Goal: Check status

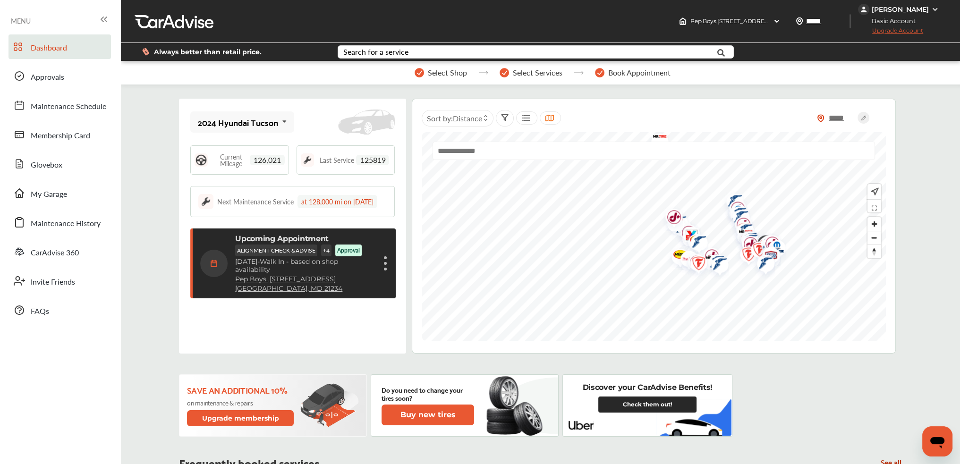
drag, startPoint x: 918, startPoint y: 443, endPoint x: 918, endPoint y: 249, distance: 194.6
click at [76, 111] on span "Maintenance Schedule" at bounding box center [69, 107] width 76 height 12
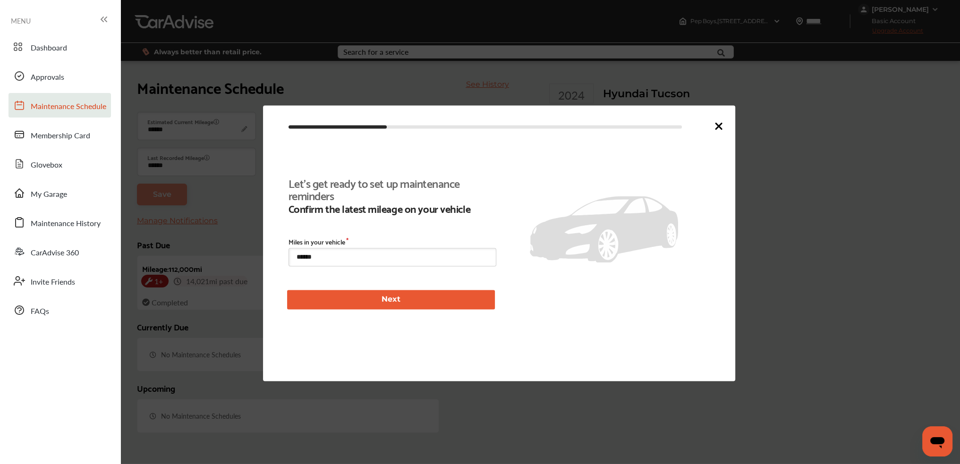
scroll to position [142, 0]
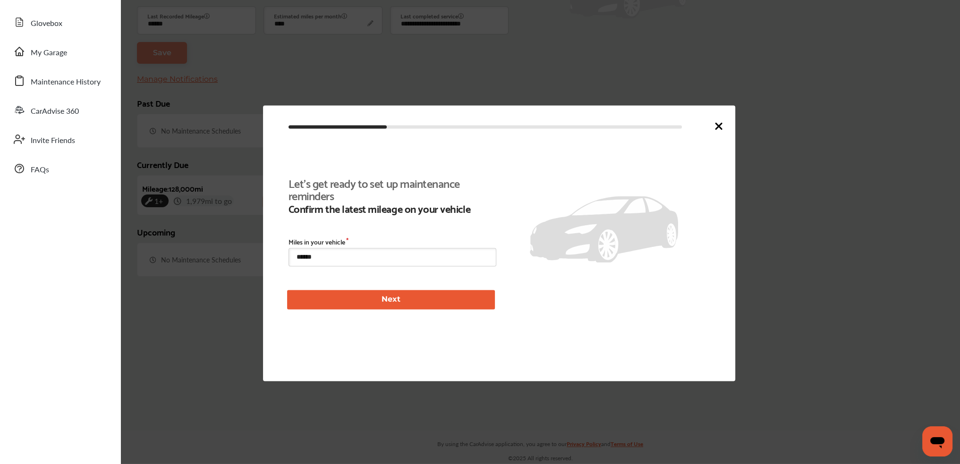
click at [714, 121] on icon at bounding box center [718, 125] width 11 height 11
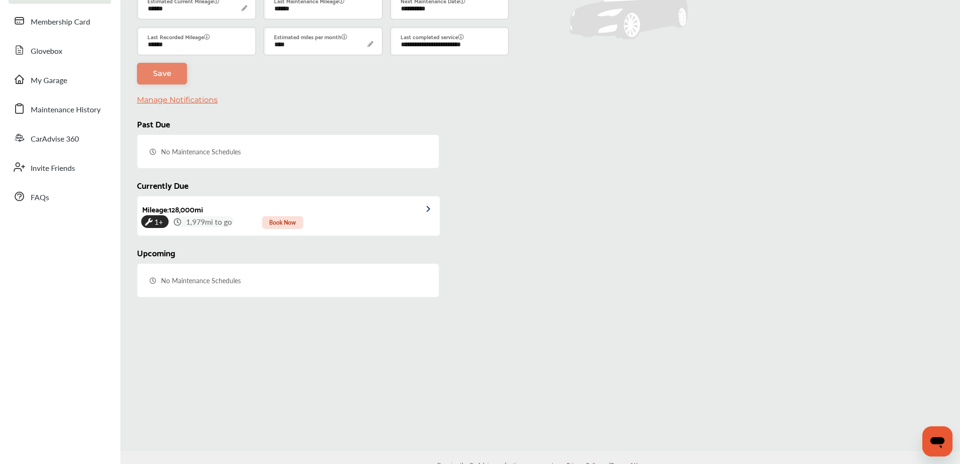
scroll to position [58, 0]
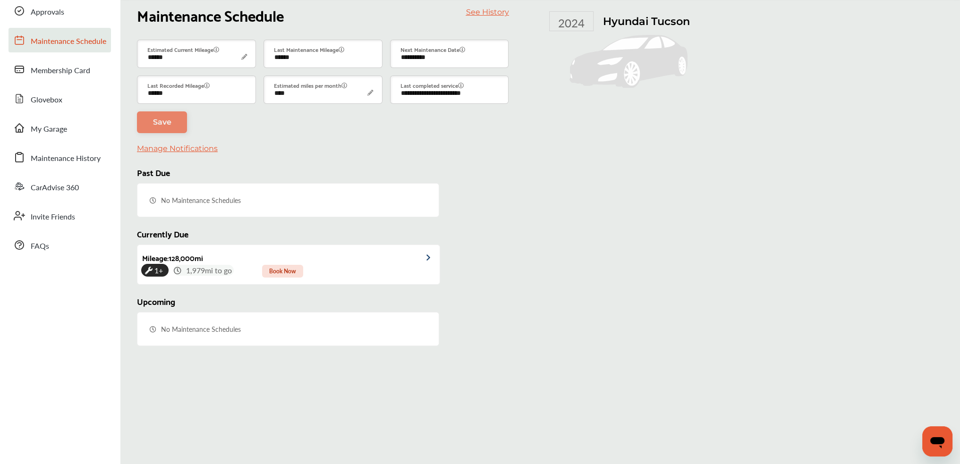
drag, startPoint x: 672, startPoint y: 269, endPoint x: 677, endPoint y: 221, distance: 48.5
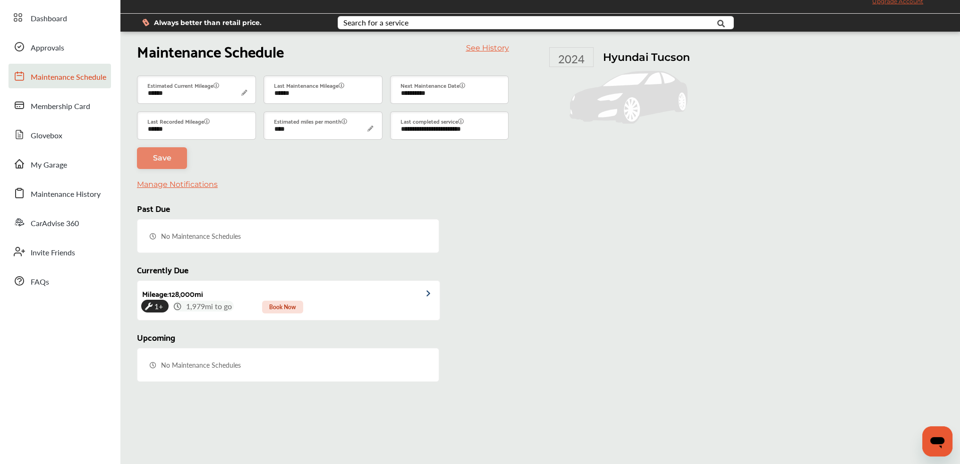
scroll to position [0, 0]
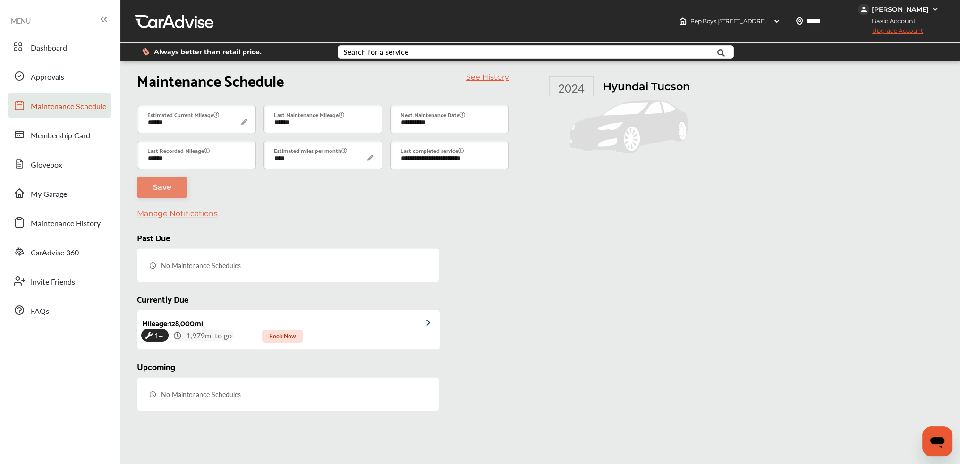
drag, startPoint x: 532, startPoint y: 272, endPoint x: 537, endPoint y: 219, distance: 52.7
click at [62, 75] on span "Approvals" at bounding box center [48, 77] width 34 height 12
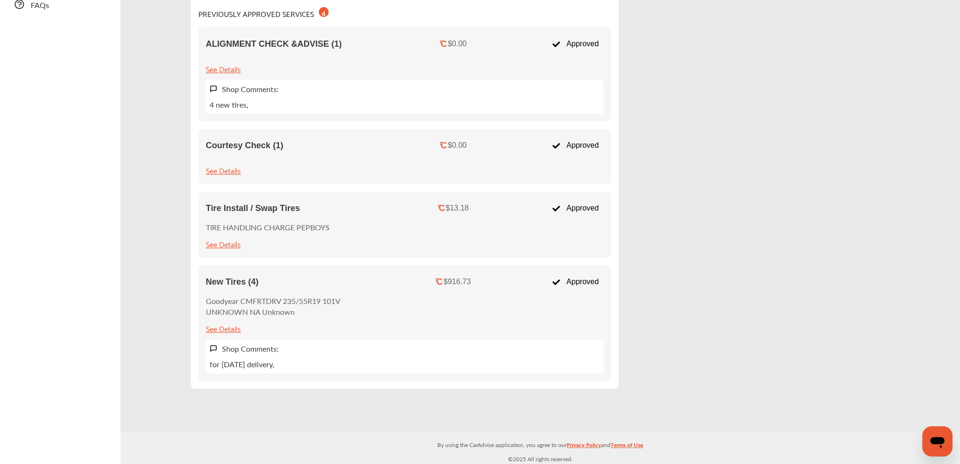
drag, startPoint x: 694, startPoint y: 257, endPoint x: 701, endPoint y: 399, distance: 142.3
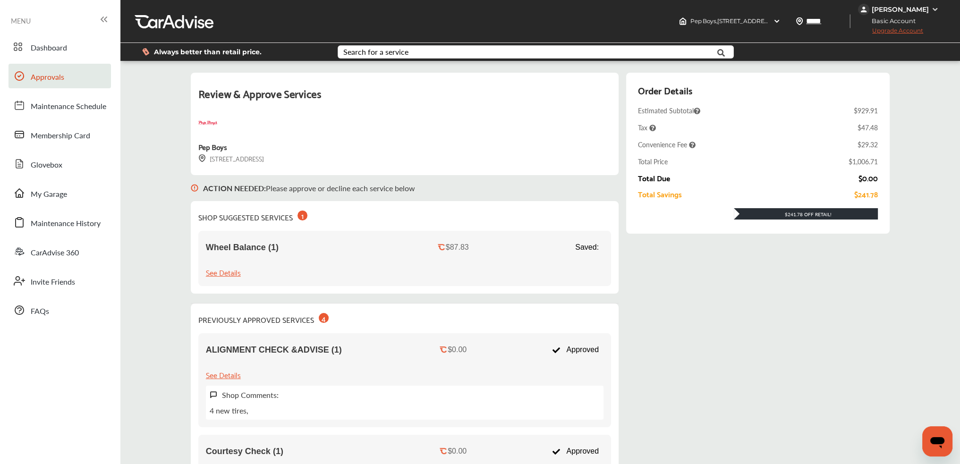
click at [217, 273] on div "See Details" at bounding box center [223, 272] width 35 height 13
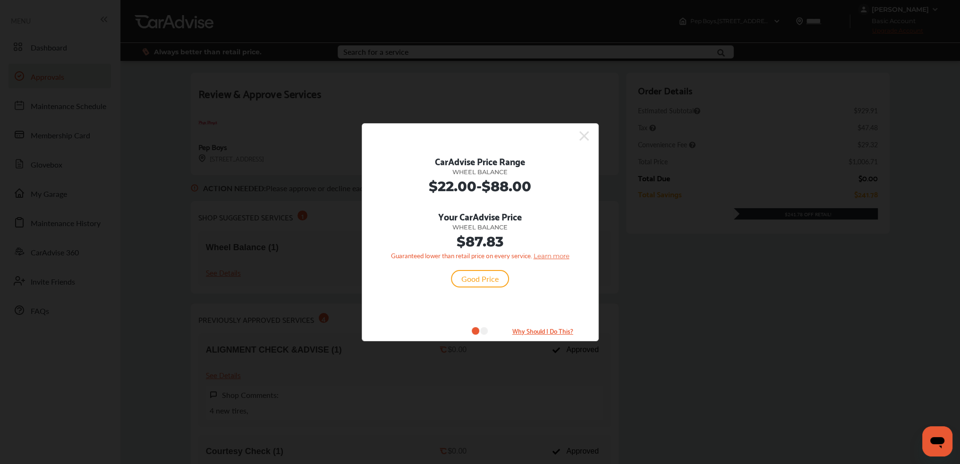
click at [580, 136] on icon at bounding box center [583, 135] width 9 height 15
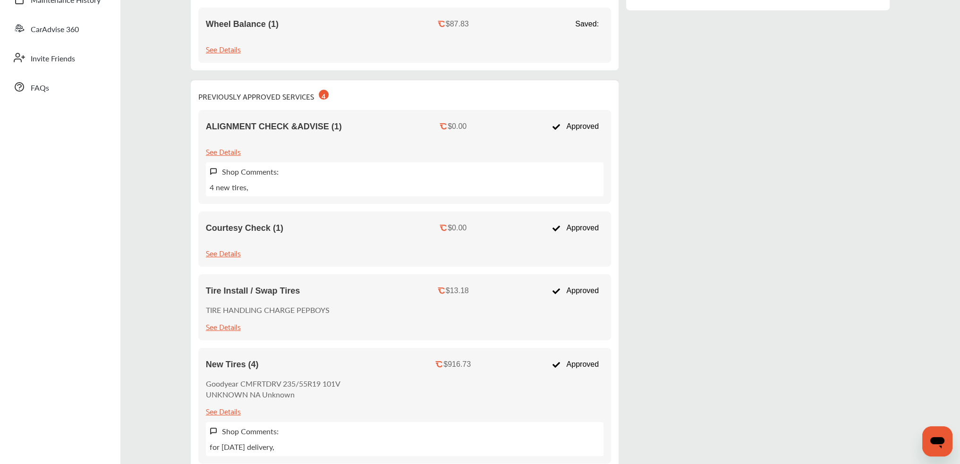
drag, startPoint x: 565, startPoint y: 192, endPoint x: 565, endPoint y: 234, distance: 42.0
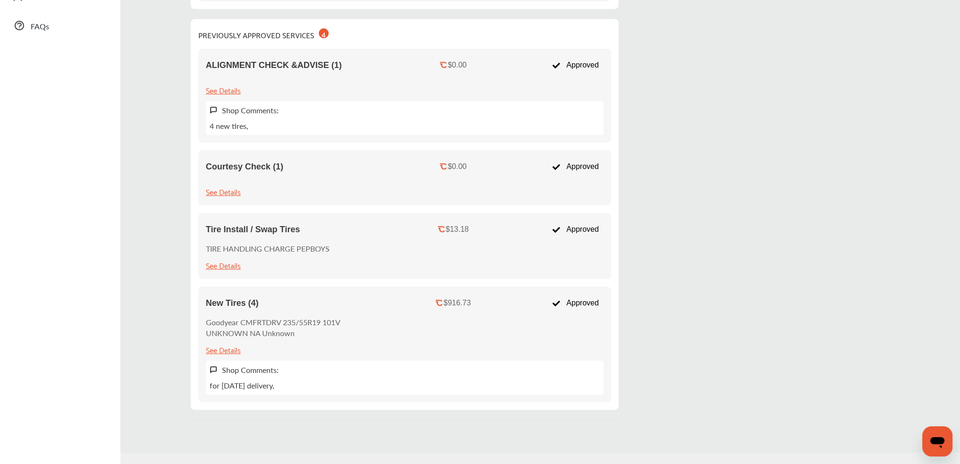
scroll to position [306, 0]
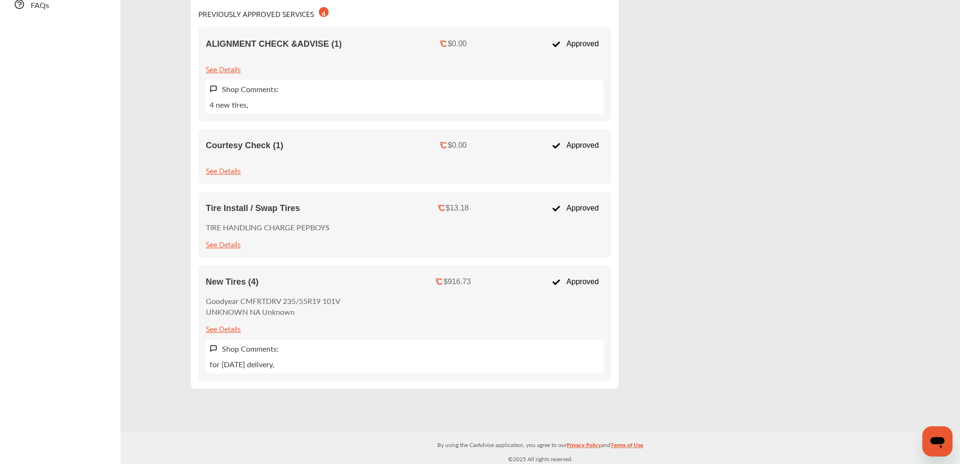
drag, startPoint x: 582, startPoint y: 228, endPoint x: 580, endPoint y: 279, distance: 51.1
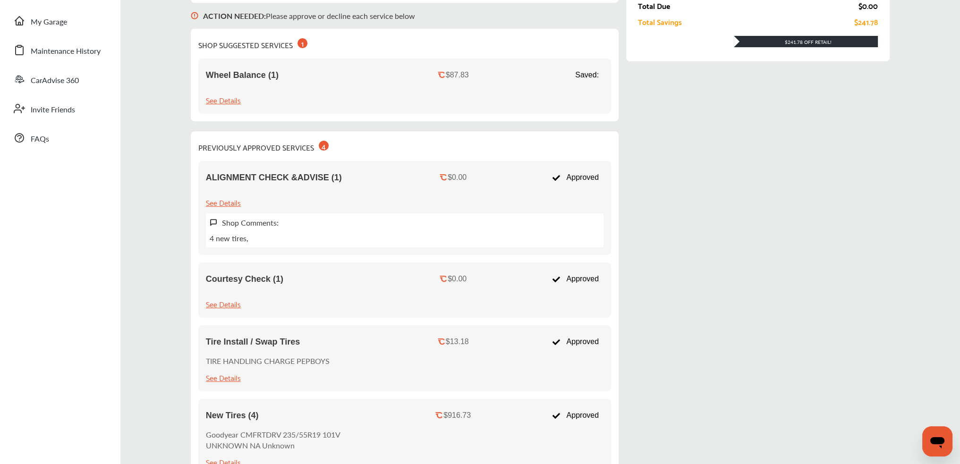
scroll to position [0, 0]
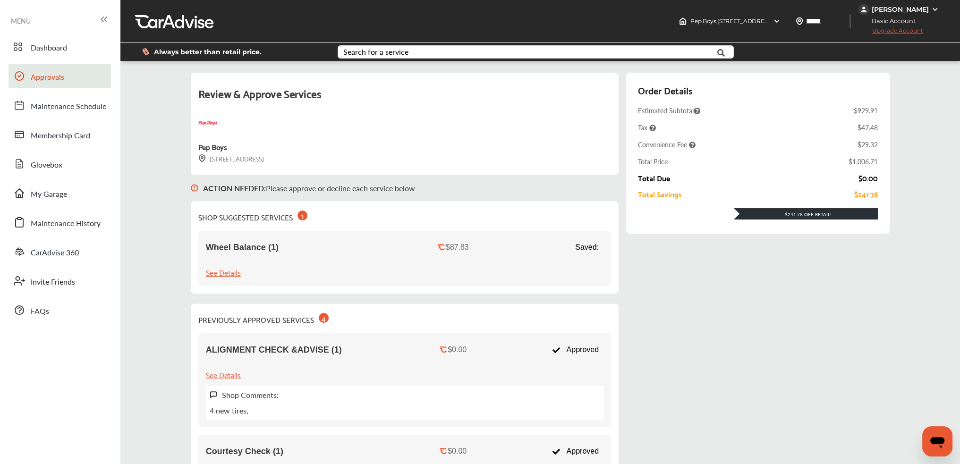
drag, startPoint x: 650, startPoint y: 300, endPoint x: 654, endPoint y: 237, distance: 63.9
click at [48, 44] on span "Dashboard" at bounding box center [49, 48] width 36 height 12
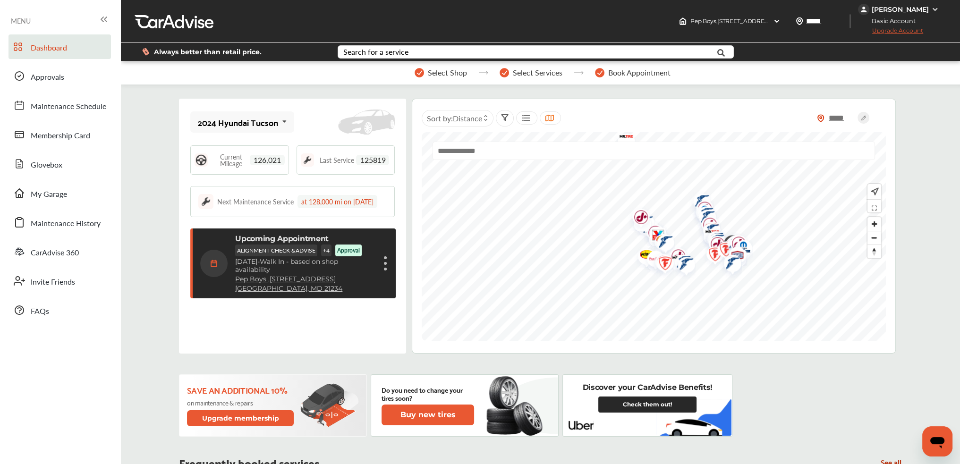
click at [369, 274] on p "[DATE] - Walk In - based on shop availability" at bounding box center [305, 266] width 140 height 16
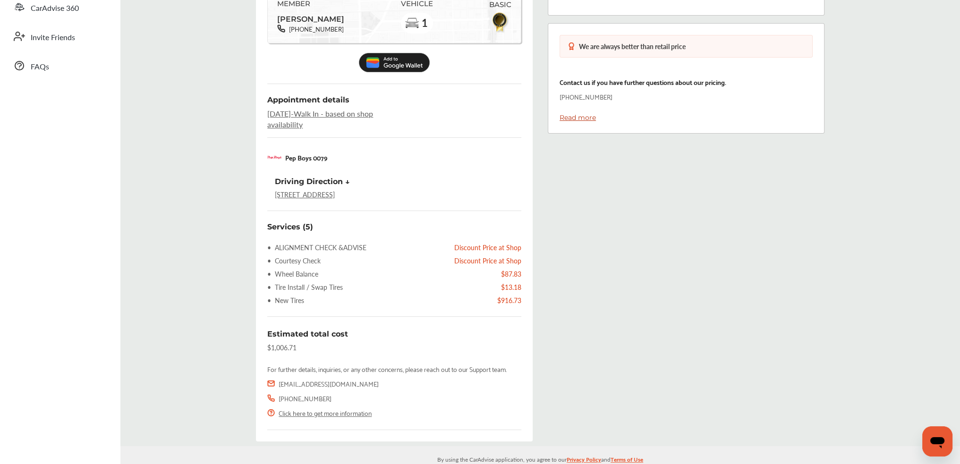
scroll to position [263, 0]
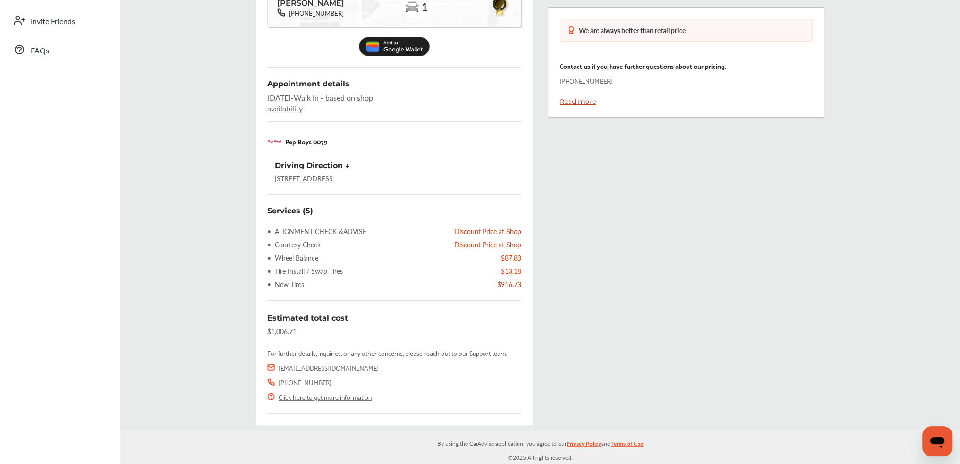
drag, startPoint x: 859, startPoint y: 221, endPoint x: 847, endPoint y: 307, distance: 87.3
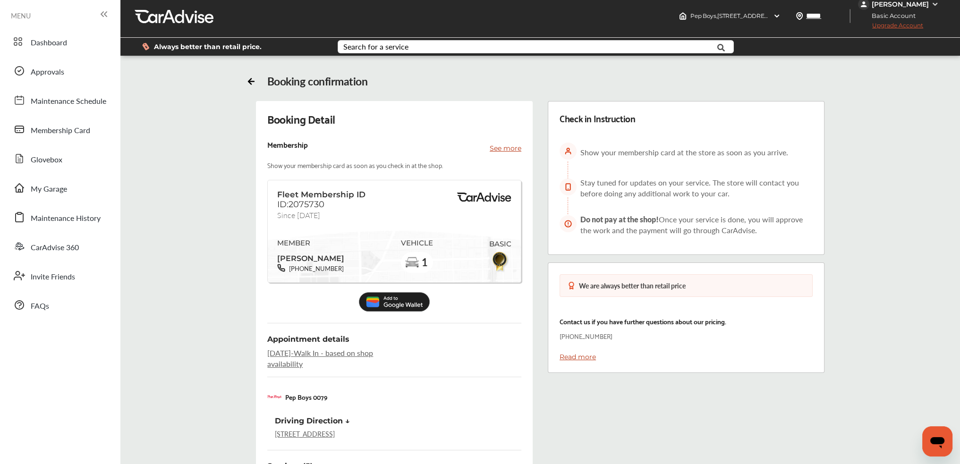
scroll to position [0, 0]
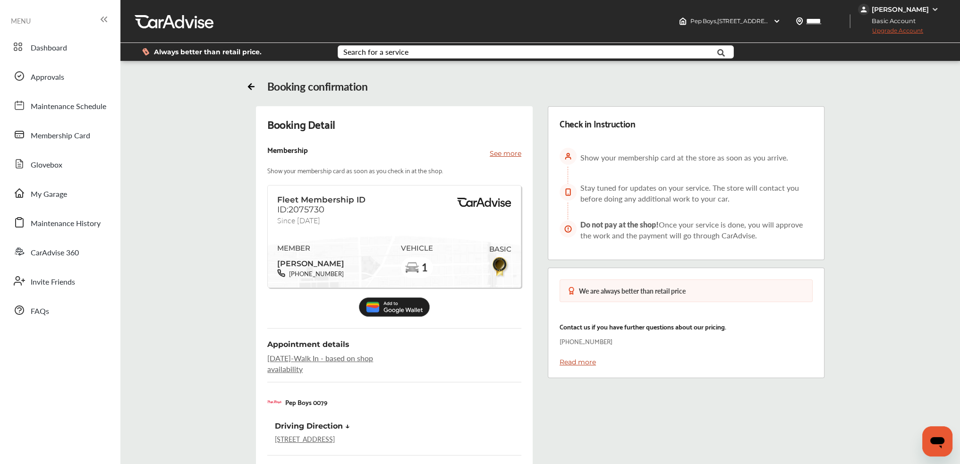
drag, startPoint x: 841, startPoint y: 309, endPoint x: 827, endPoint y: 208, distance: 102.5
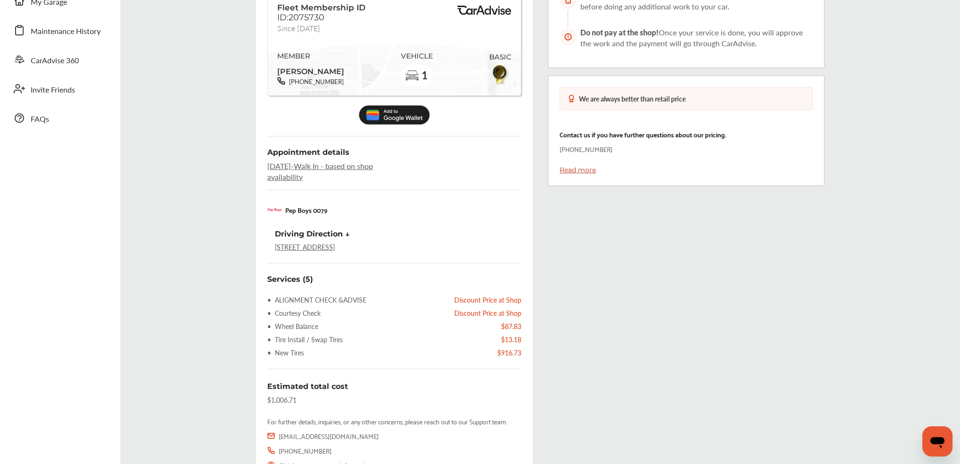
drag, startPoint x: 885, startPoint y: 175, endPoint x: 895, endPoint y: 242, distance: 67.8
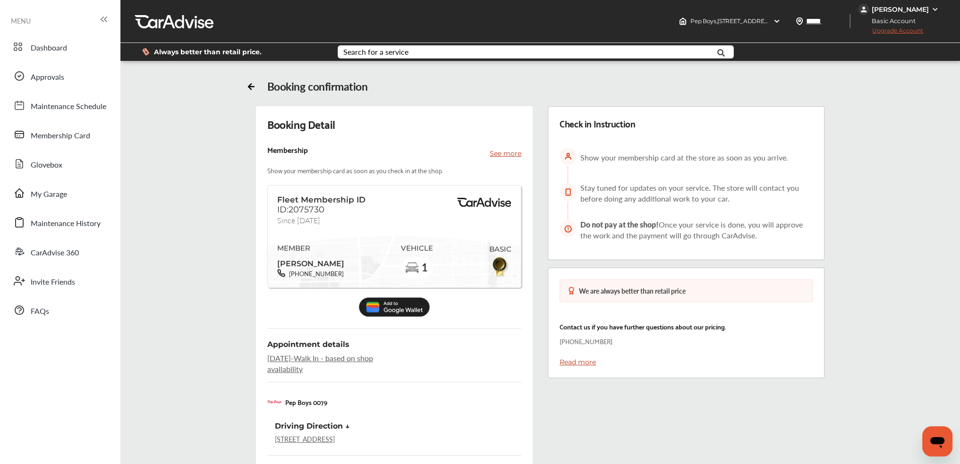
drag, startPoint x: 892, startPoint y: 208, endPoint x: 882, endPoint y: 137, distance: 72.0
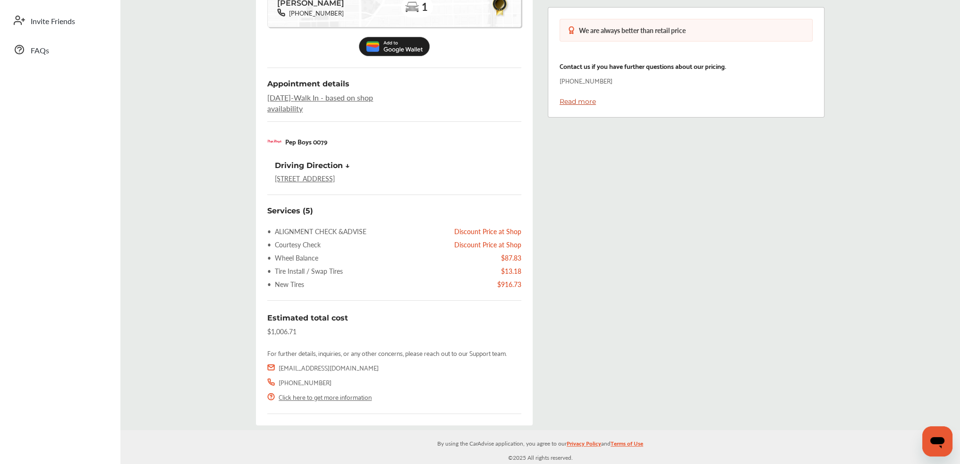
drag, startPoint x: 879, startPoint y: 137, endPoint x: 873, endPoint y: 211, distance: 74.4
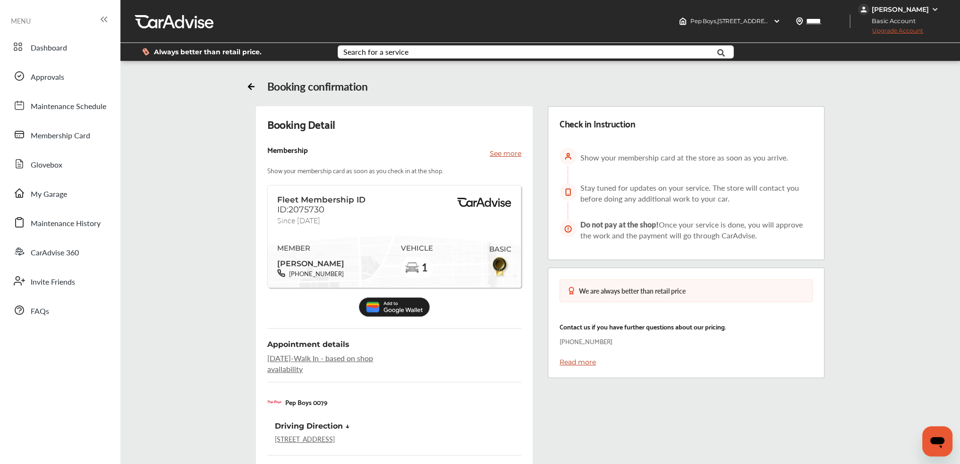
drag, startPoint x: 868, startPoint y: 205, endPoint x: 863, endPoint y: 139, distance: 66.3
click at [247, 83] on icon at bounding box center [251, 85] width 9 height 9
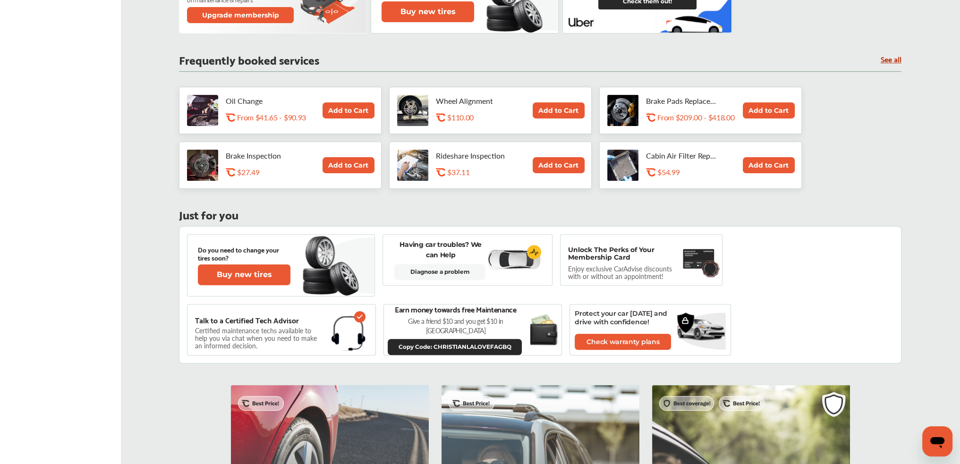
drag, startPoint x: 949, startPoint y: 158, endPoint x: 952, endPoint y: 256, distance: 98.3
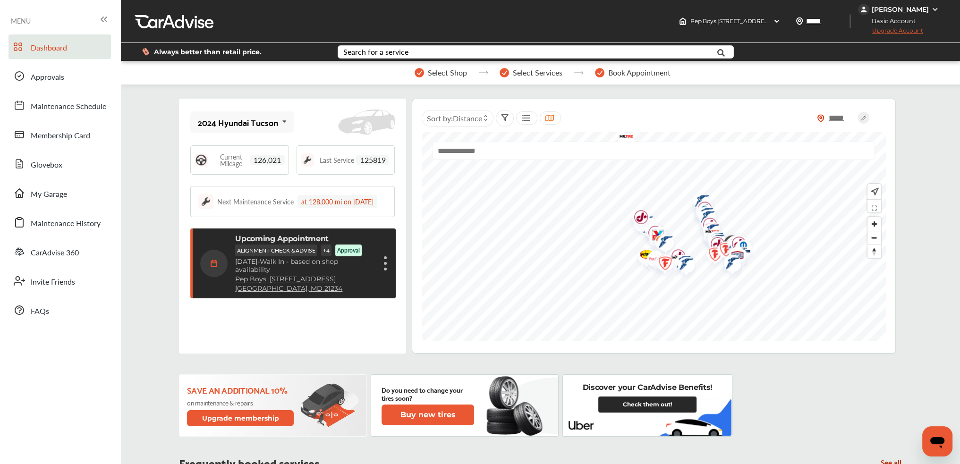
drag, startPoint x: 947, startPoint y: 301, endPoint x: 920, endPoint y: 136, distance: 167.0
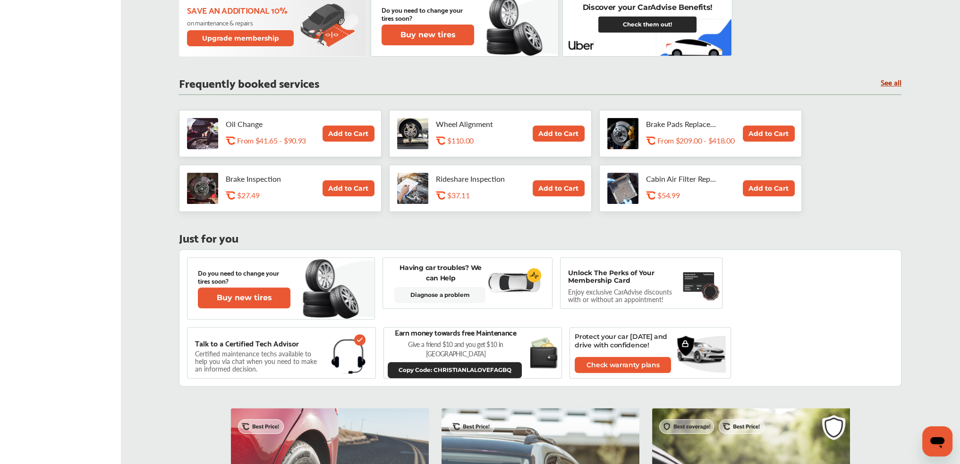
drag, startPoint x: 942, startPoint y: 170, endPoint x: 957, endPoint y: 264, distance: 95.1
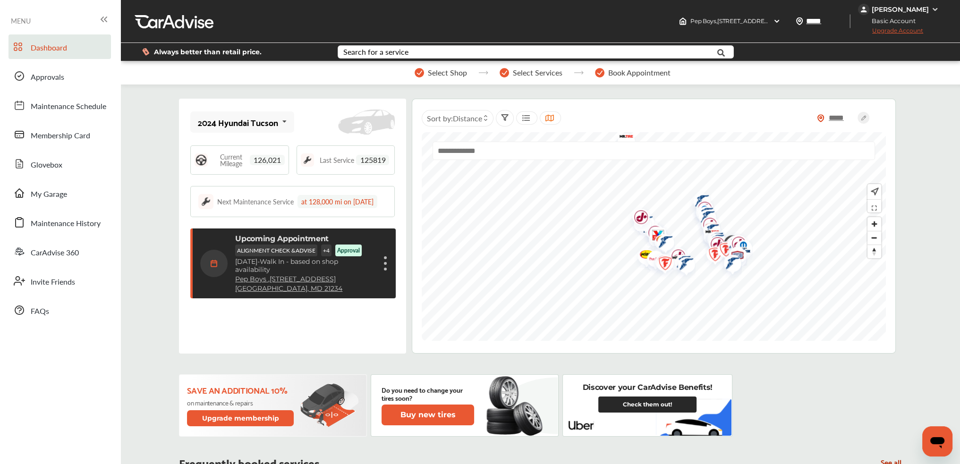
drag, startPoint x: 946, startPoint y: 149, endPoint x: 941, endPoint y: 127, distance: 22.7
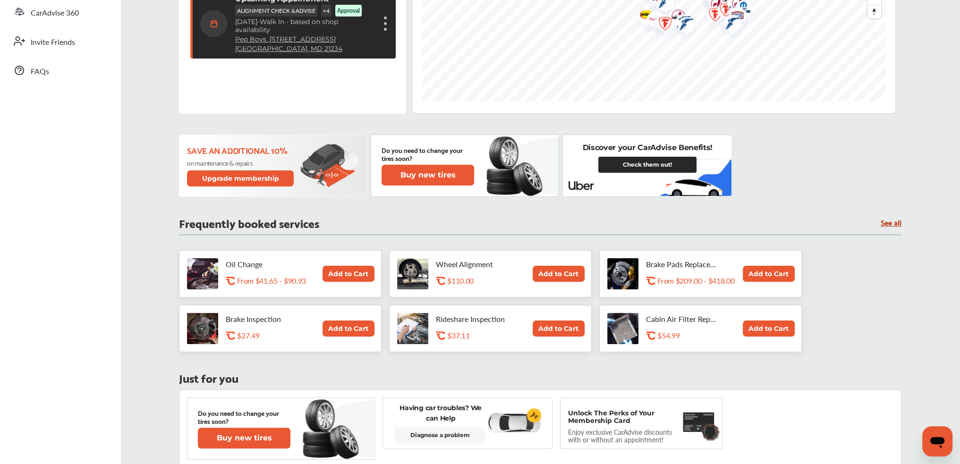
drag, startPoint x: 951, startPoint y: 360, endPoint x: 952, endPoint y: 397, distance: 36.4
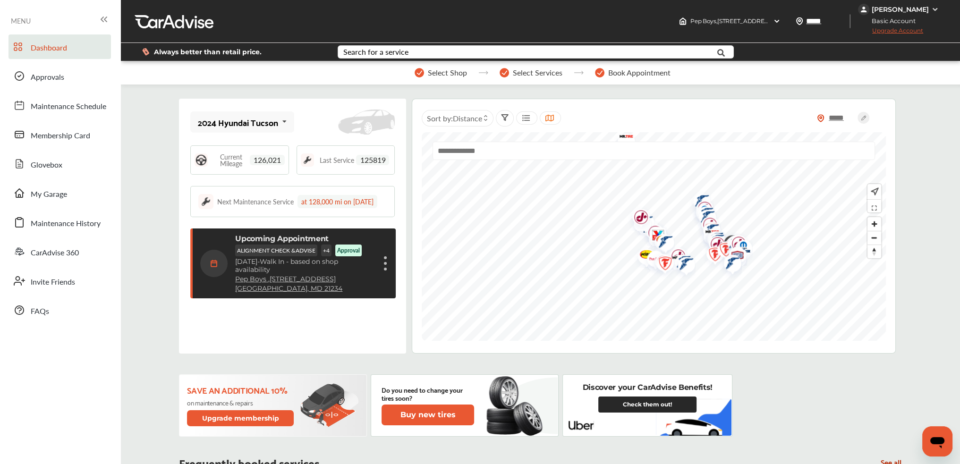
drag, startPoint x: 951, startPoint y: 402, endPoint x: 903, endPoint y: 216, distance: 191.9
click at [53, 80] on span "Approvals" at bounding box center [48, 77] width 34 height 12
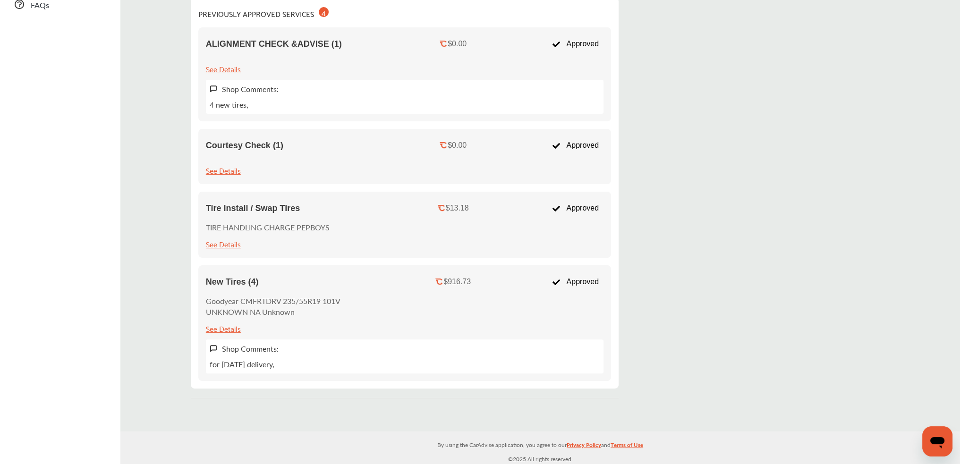
drag, startPoint x: 914, startPoint y: 290, endPoint x: 918, endPoint y: 374, distance: 83.2
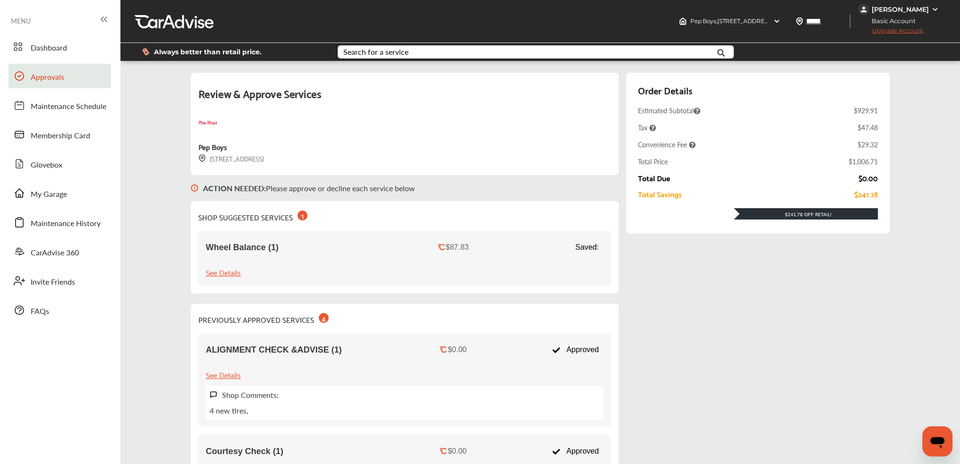
drag, startPoint x: 901, startPoint y: 275, endPoint x: 897, endPoint y: 145, distance: 130.4
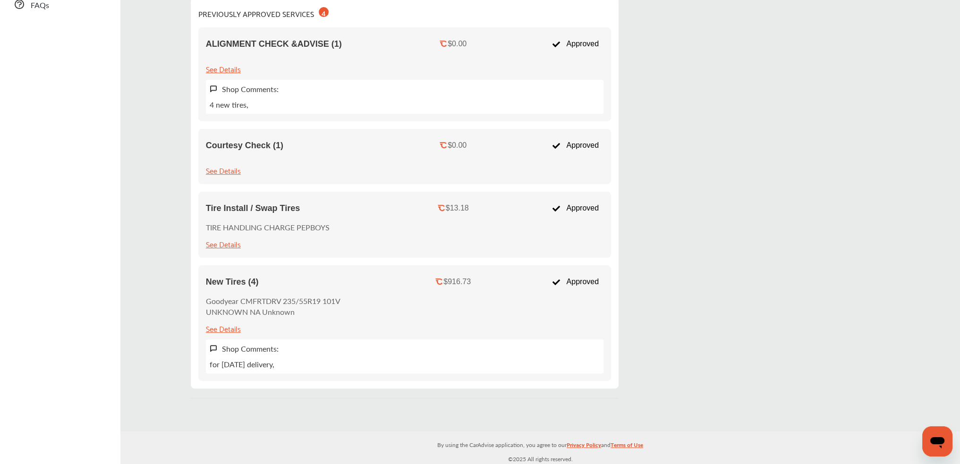
drag, startPoint x: 926, startPoint y: 183, endPoint x: 928, endPoint y: 361, distance: 178.5
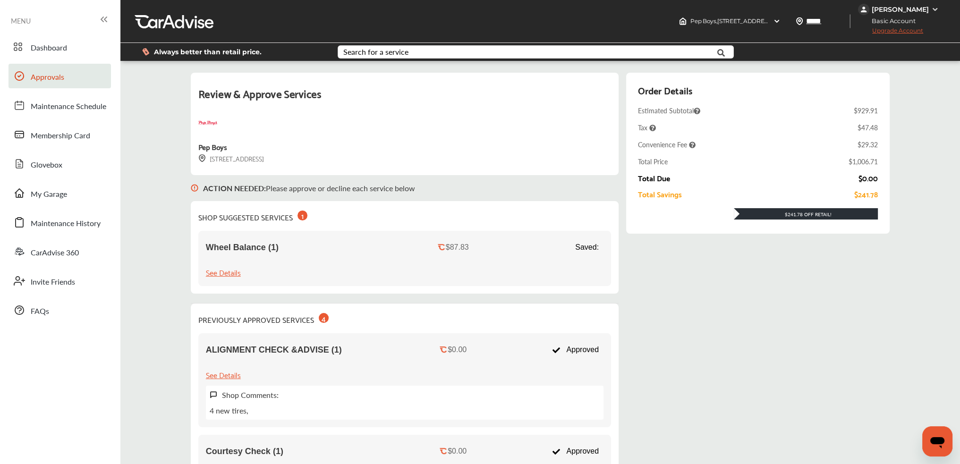
drag, startPoint x: 901, startPoint y: 371, endPoint x: 898, endPoint y: 201, distance: 170.0
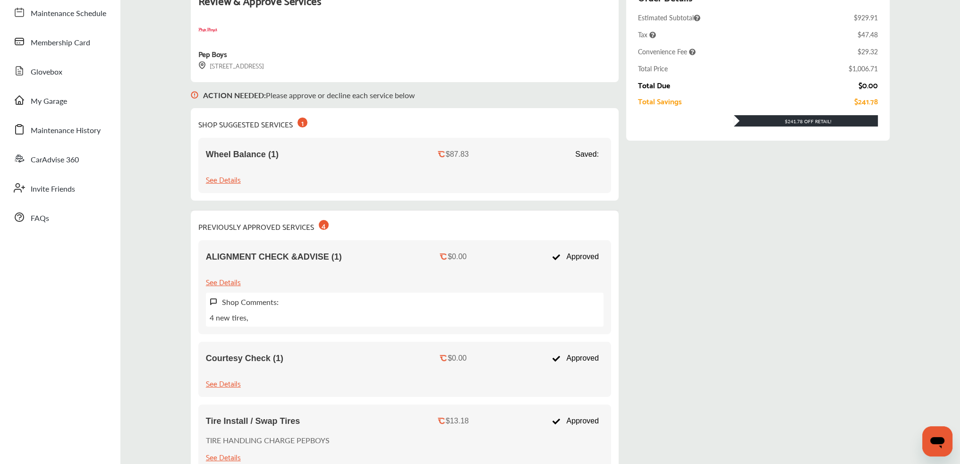
scroll to position [306, 0]
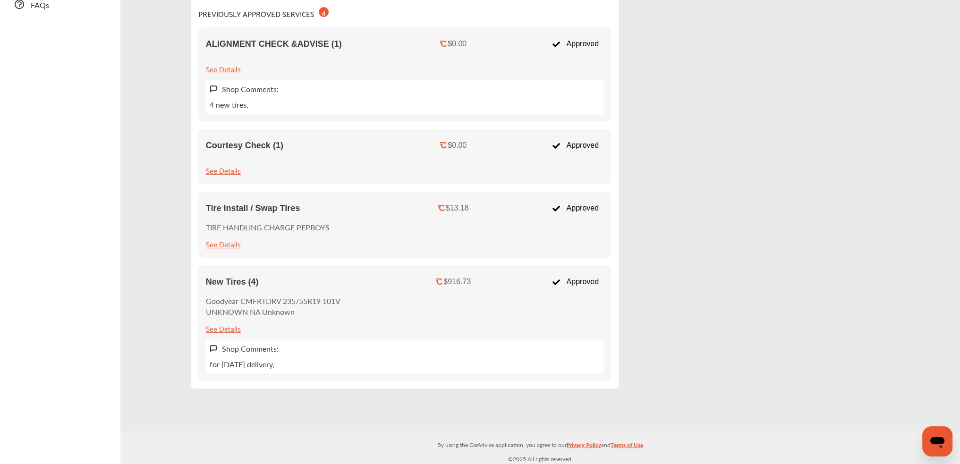
drag, startPoint x: 896, startPoint y: 201, endPoint x: 903, endPoint y: 316, distance: 115.9
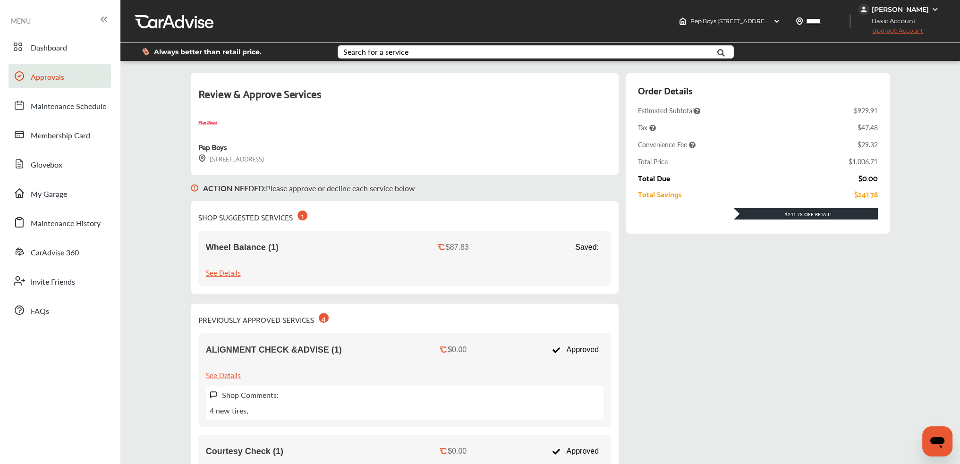
drag, startPoint x: 899, startPoint y: 322, endPoint x: 891, endPoint y: 124, distance: 198.1
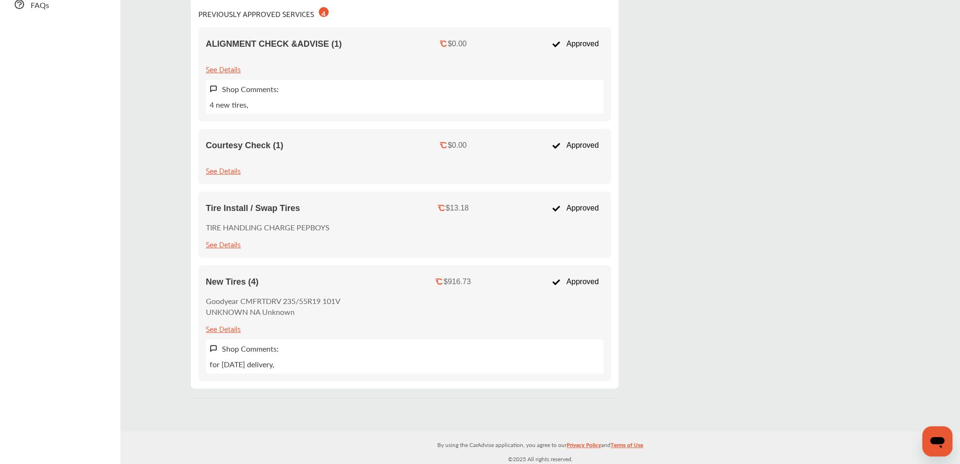
drag, startPoint x: 936, startPoint y: 127, endPoint x: 937, endPoint y: 257, distance: 130.8
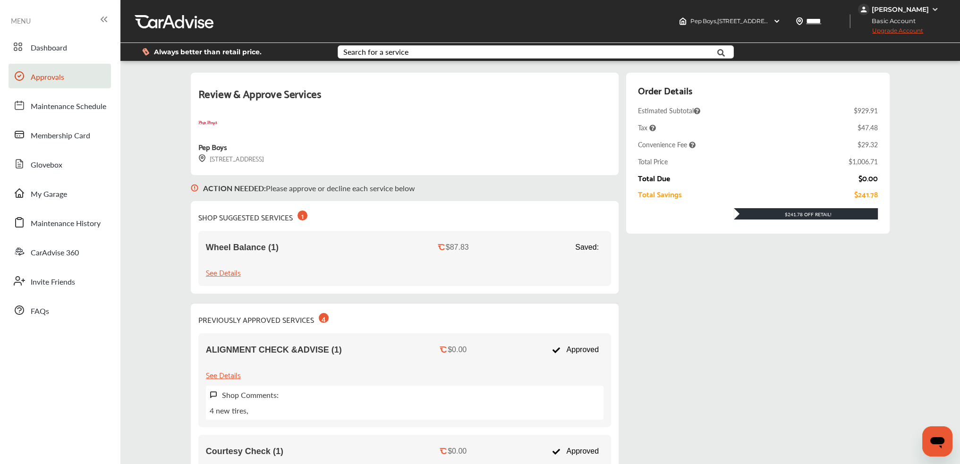
drag, startPoint x: 935, startPoint y: 294, endPoint x: 937, endPoint y: 76, distance: 218.7
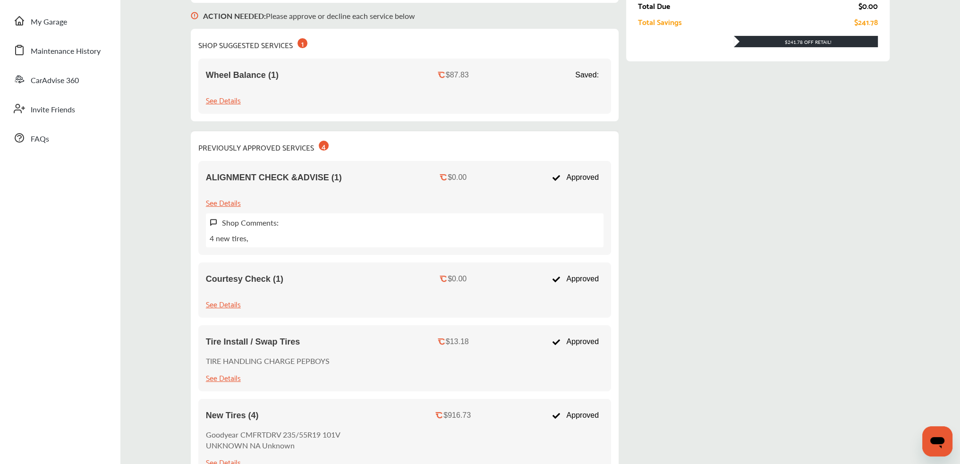
scroll to position [306, 0]
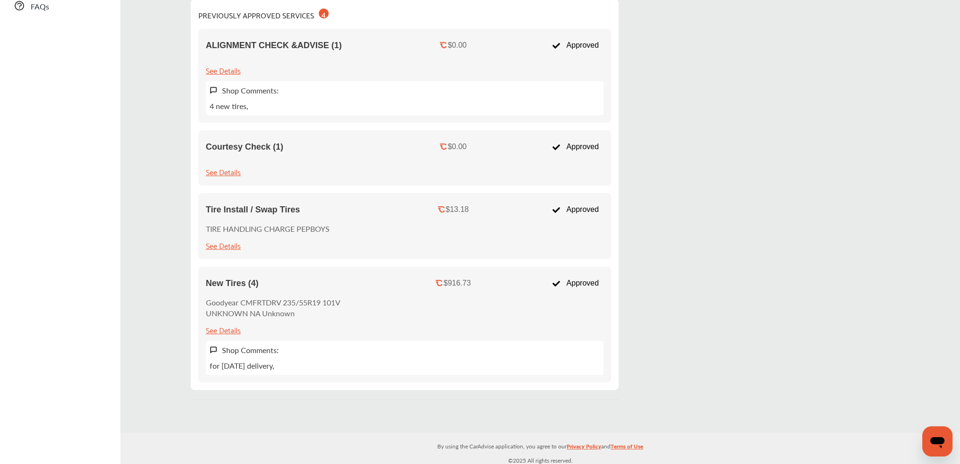
drag, startPoint x: 950, startPoint y: 194, endPoint x: 936, endPoint y: 283, distance: 90.5
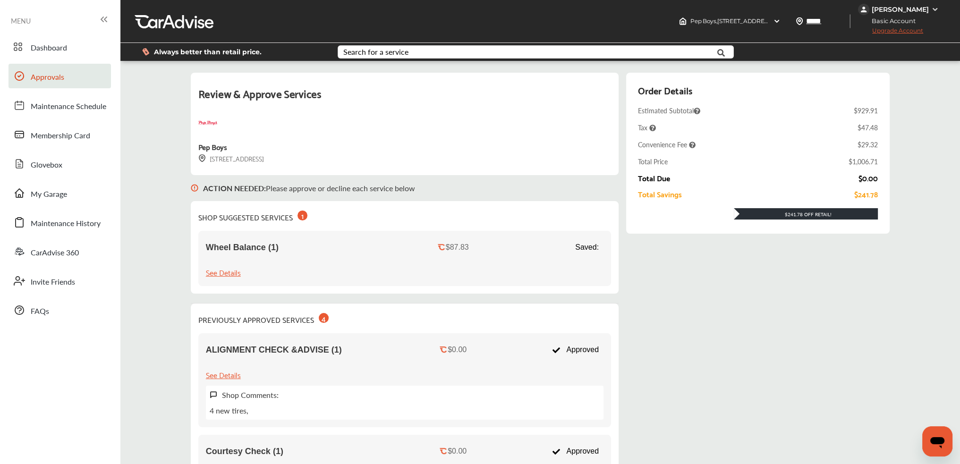
drag, startPoint x: 876, startPoint y: 127, endPoint x: 875, endPoint y: 117, distance: 9.5
click at [69, 45] on link "Dashboard" at bounding box center [60, 46] width 102 height 25
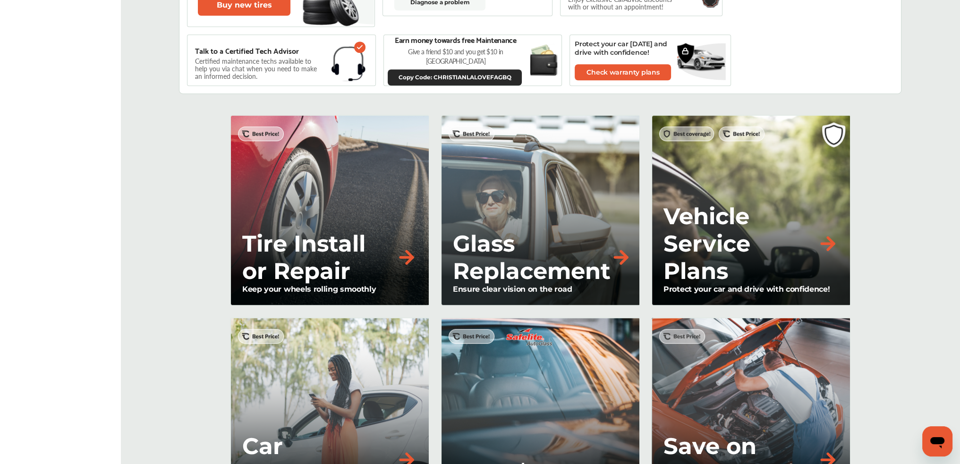
drag, startPoint x: 939, startPoint y: 143, endPoint x: 956, endPoint y: 283, distance: 141.3
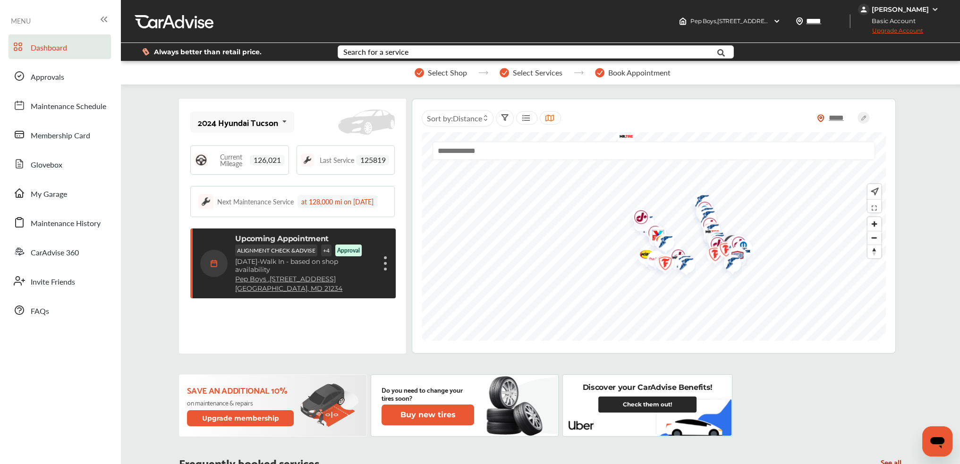
drag, startPoint x: 946, startPoint y: 293, endPoint x: 944, endPoint y: 246, distance: 47.8
click at [346, 287] on div "Upcoming Appointment ALIGNMENT CHECK &ADVISE + 4 Approval [DATE] - Walk In - ba…" at bounding box center [305, 263] width 140 height 59
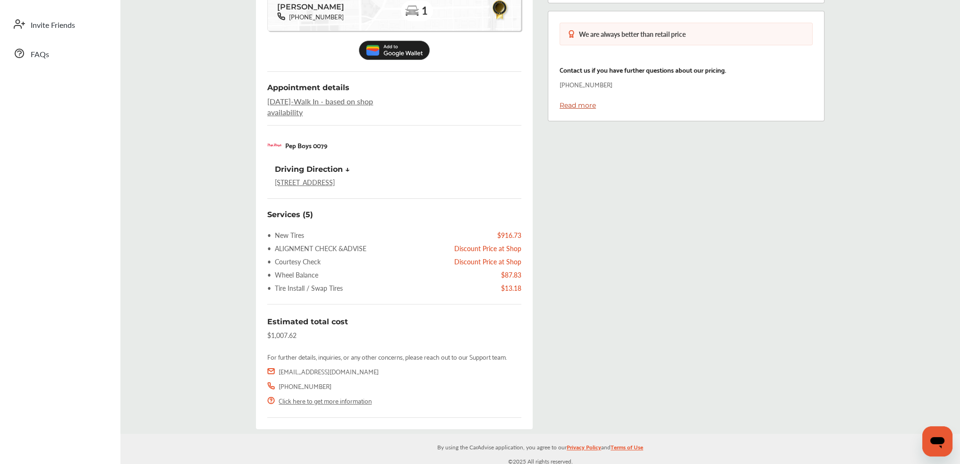
drag, startPoint x: 936, startPoint y: 177, endPoint x: 926, endPoint y: 279, distance: 102.0
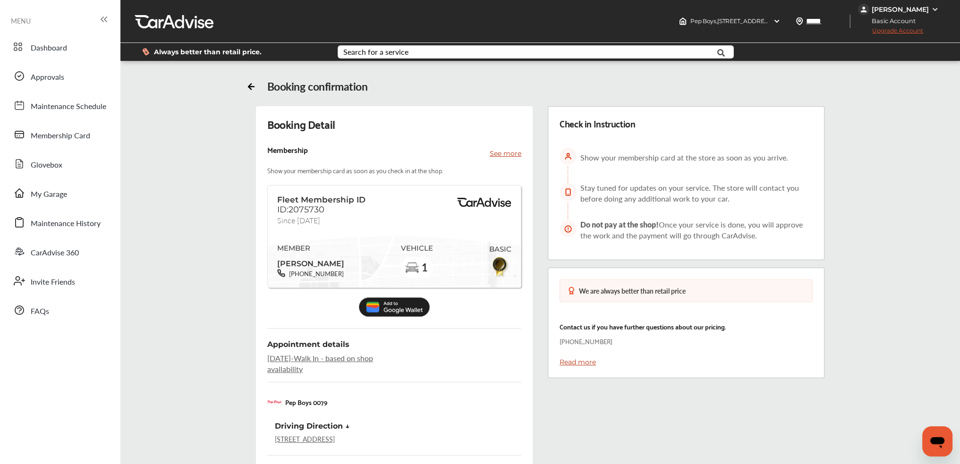
drag, startPoint x: 887, startPoint y: 219, endPoint x: 884, endPoint y: 188, distance: 30.4
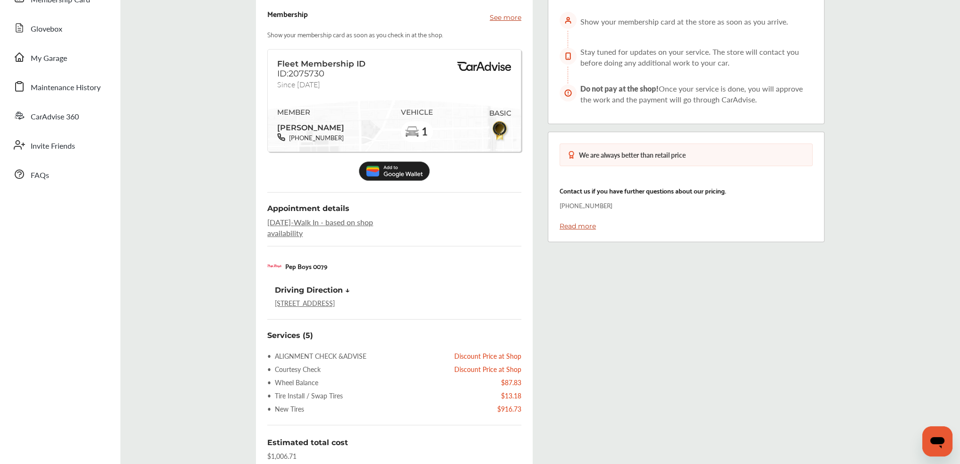
scroll to position [263, 0]
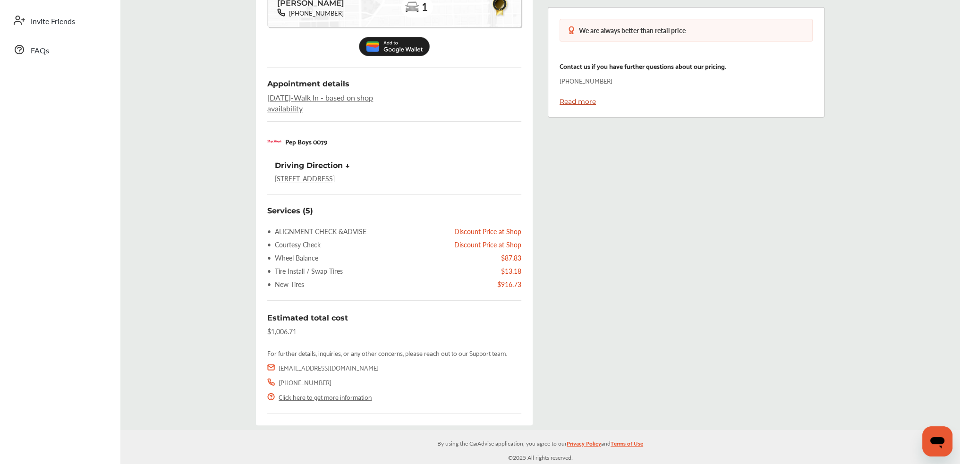
drag, startPoint x: 884, startPoint y: 188, endPoint x: 897, endPoint y: 306, distance: 118.3
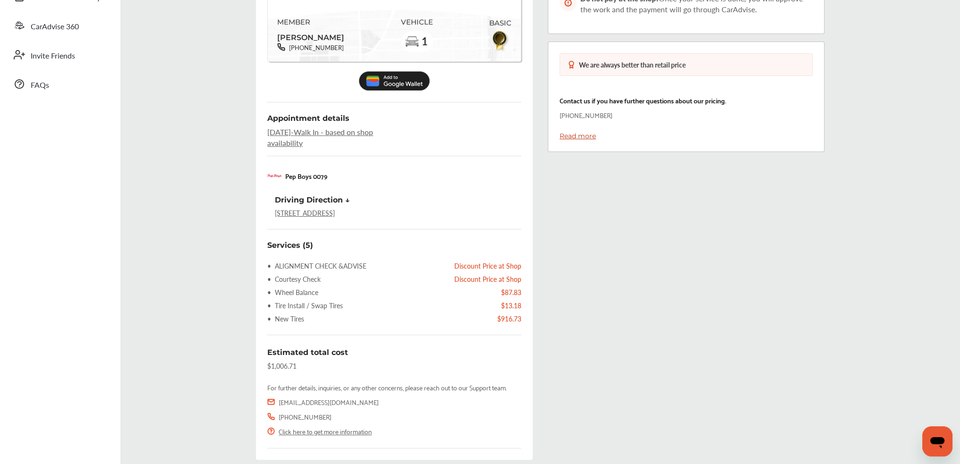
drag, startPoint x: 665, startPoint y: 304, endPoint x: 665, endPoint y: 241, distance: 62.8
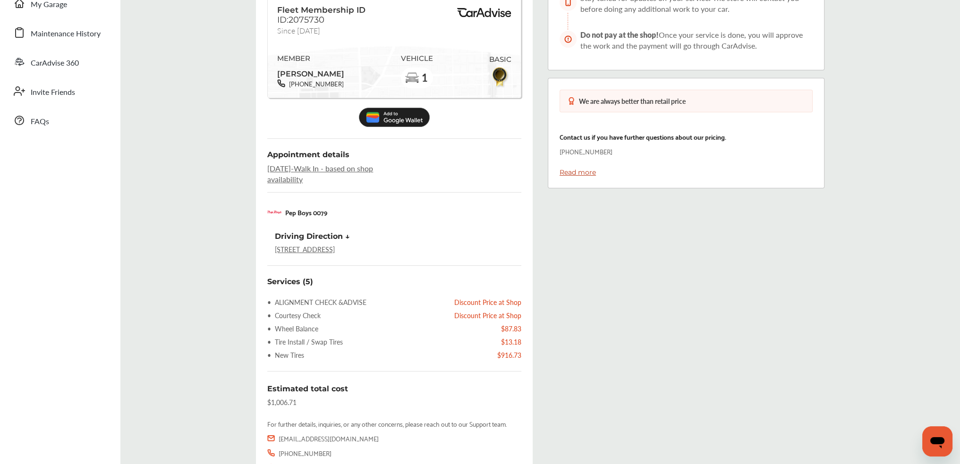
scroll to position [97, 0]
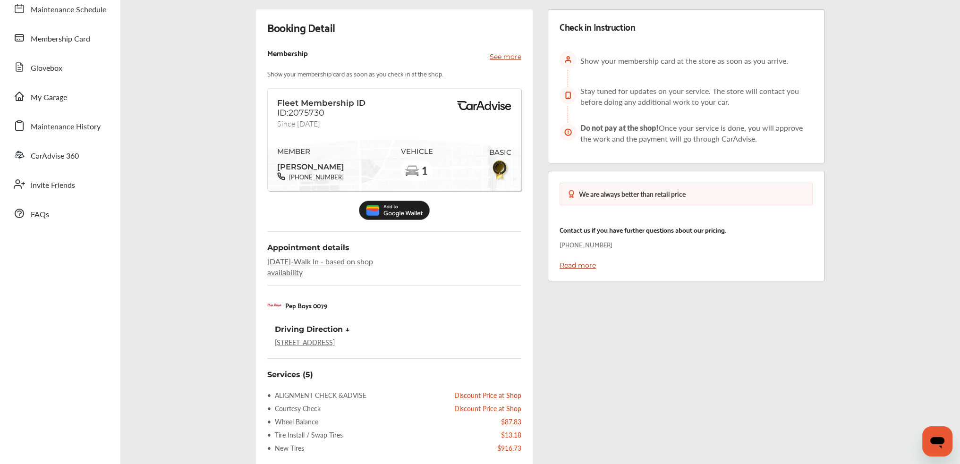
drag, startPoint x: 807, startPoint y: 356, endPoint x: 812, endPoint y: 206, distance: 149.8
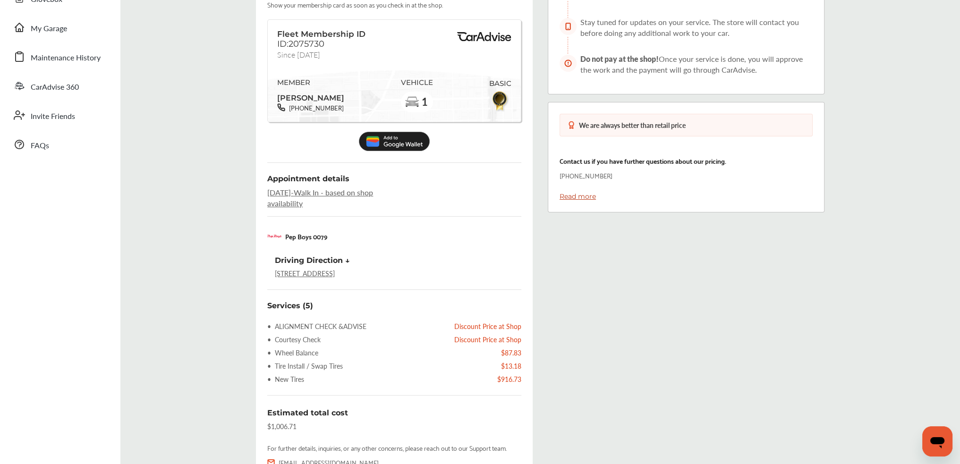
drag, startPoint x: 907, startPoint y: 160, endPoint x: 918, endPoint y: 238, distance: 78.3
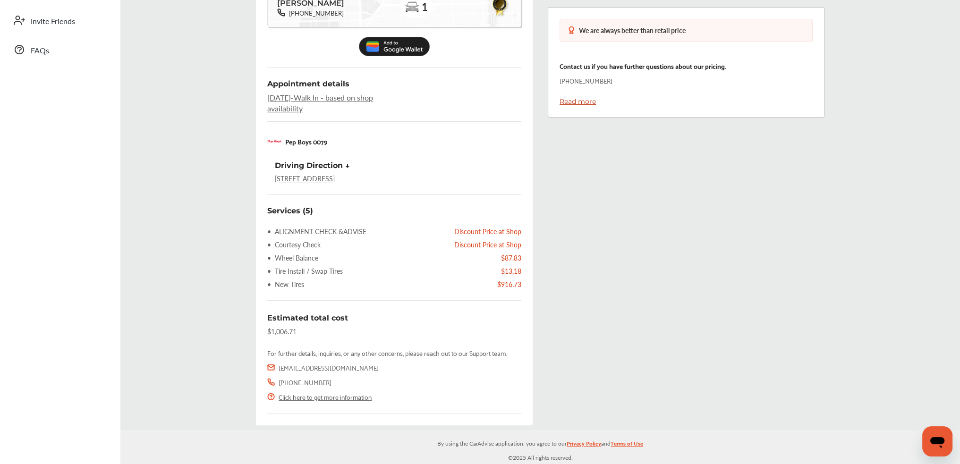
drag, startPoint x: 863, startPoint y: 191, endPoint x: 869, endPoint y: 243, distance: 52.3
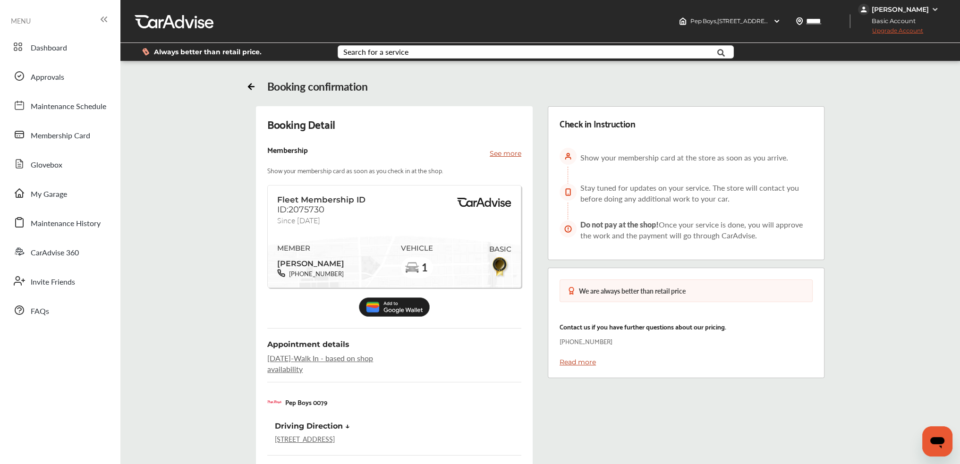
drag, startPoint x: 838, startPoint y: 242, endPoint x: 835, endPoint y: 170, distance: 72.8
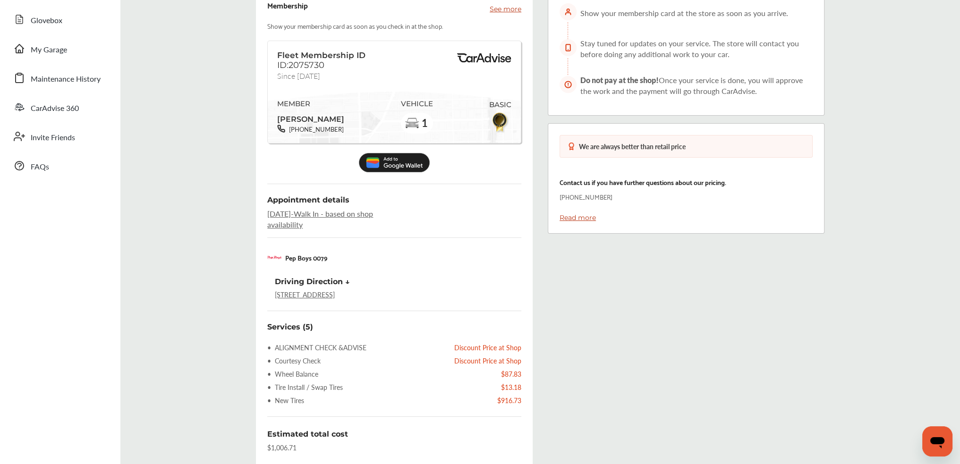
drag, startPoint x: 817, startPoint y: 354, endPoint x: 819, endPoint y: 394, distance: 40.2
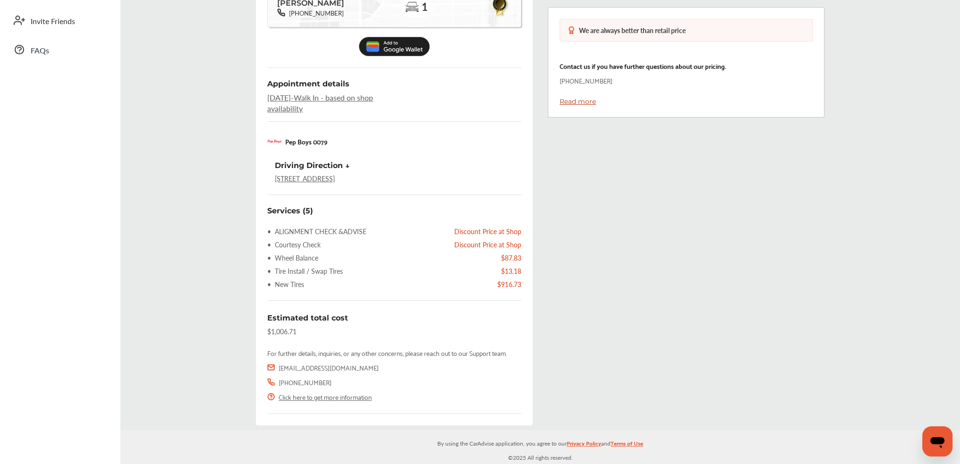
scroll to position [202, 0]
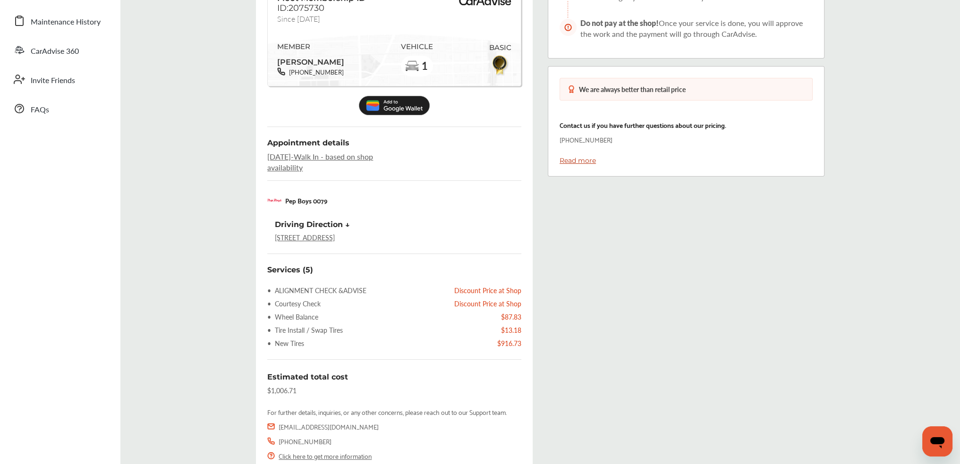
drag, startPoint x: 878, startPoint y: 336, endPoint x: 864, endPoint y: 154, distance: 182.3
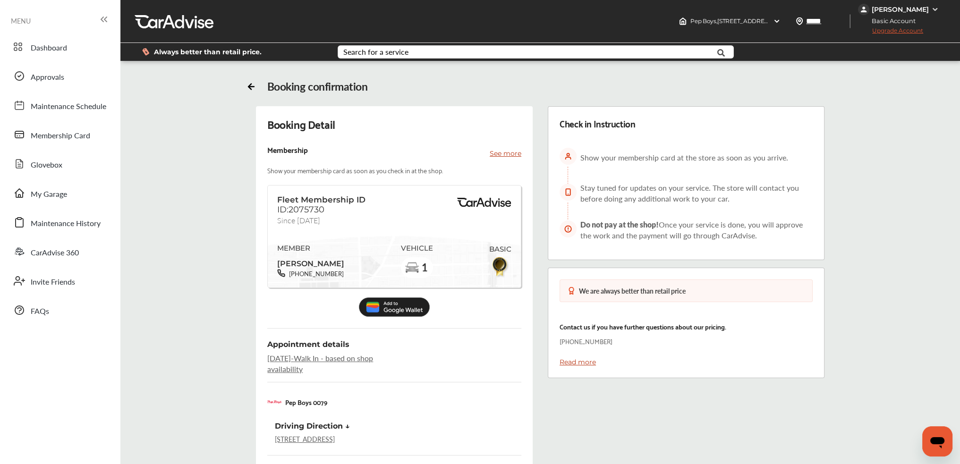
click at [941, 265] on div "Booking confirmation Booking Detail Membership See more Show your membership ca…" at bounding box center [540, 376] width 840 height 621
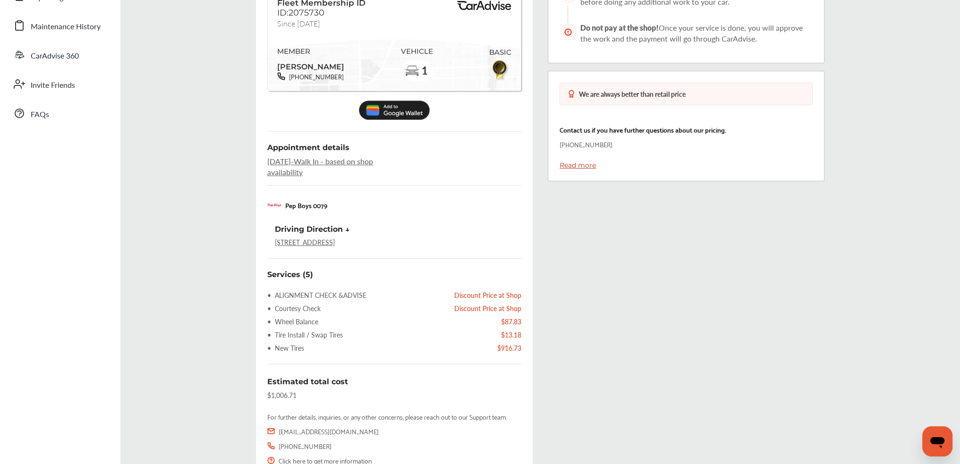
scroll to position [263, 0]
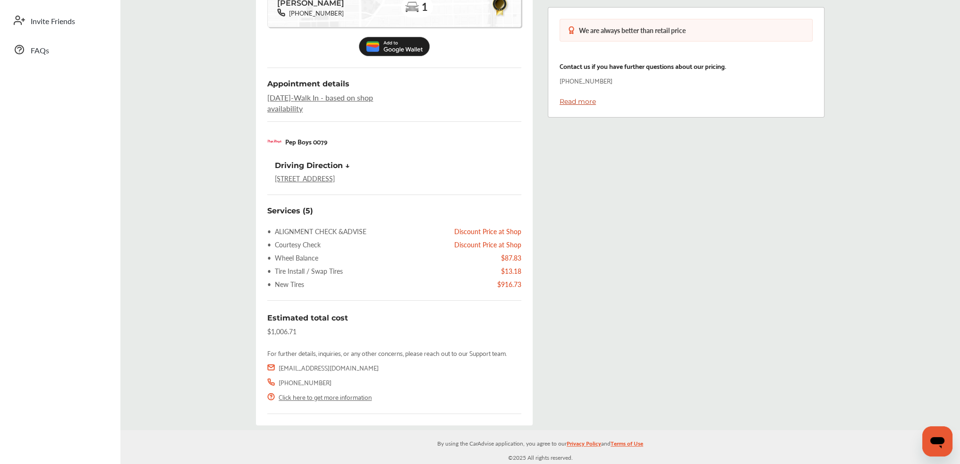
drag, startPoint x: 921, startPoint y: 343, endPoint x: 920, endPoint y: 356, distance: 12.4
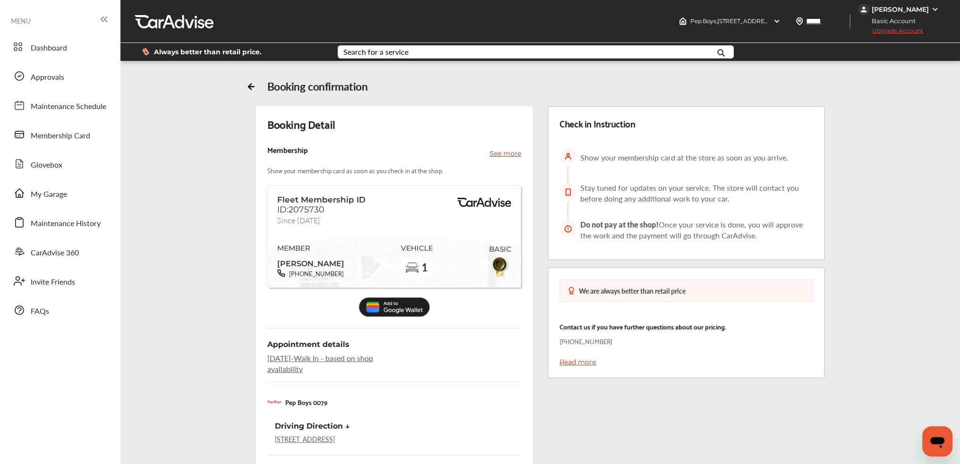
drag, startPoint x: 905, startPoint y: 361, endPoint x: 880, endPoint y: 205, distance: 158.2
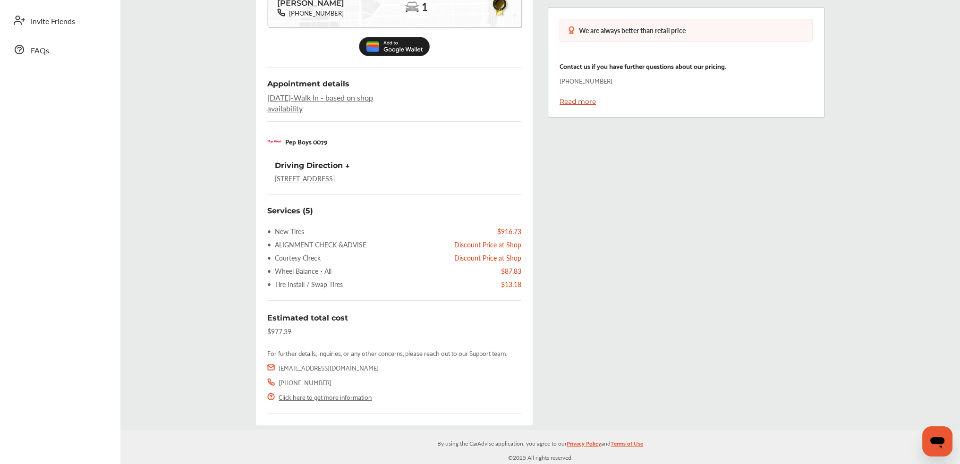
drag, startPoint x: 849, startPoint y: 232, endPoint x: 867, endPoint y: 350, distance: 119.4
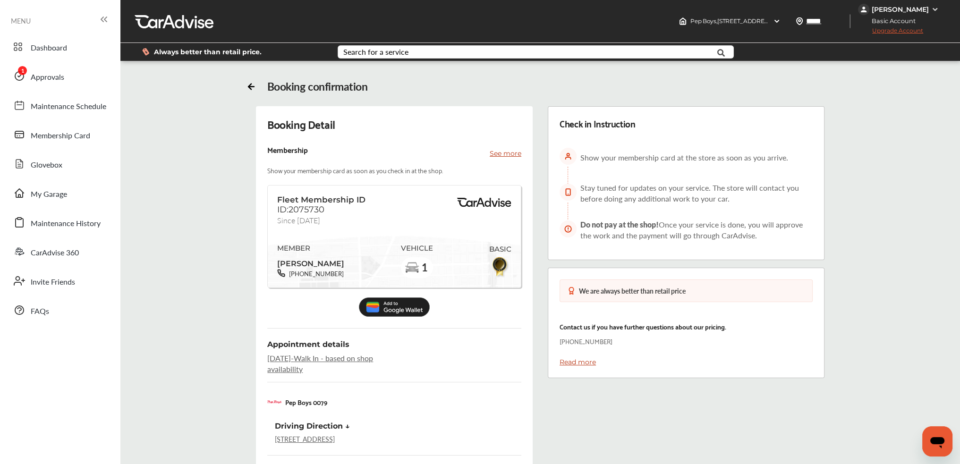
drag, startPoint x: 865, startPoint y: 409, endPoint x: 833, endPoint y: 176, distance: 235.4
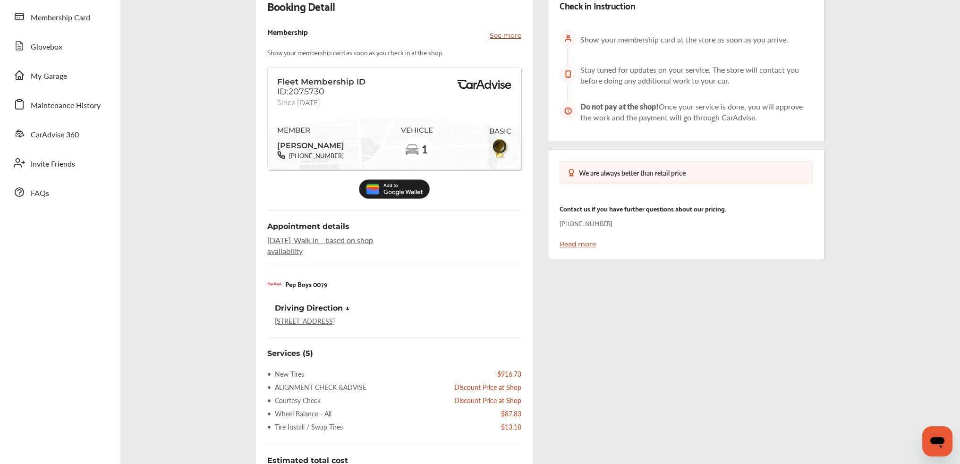
drag, startPoint x: 894, startPoint y: 201, endPoint x: 888, endPoint y: 268, distance: 67.3
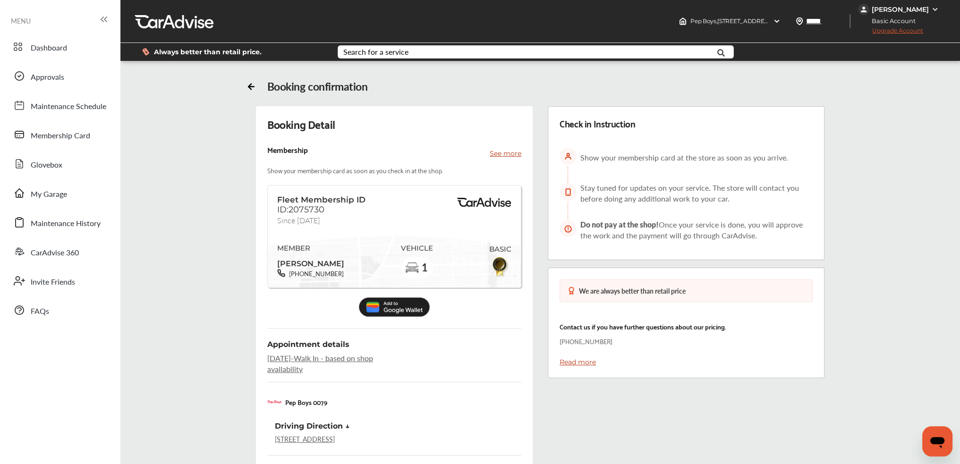
drag, startPoint x: 888, startPoint y: 268, endPoint x: 894, endPoint y: 95, distance: 173.0
click at [244, 82] on div "Booking confirmation Booking Detail Membership See more Show your membership ca…" at bounding box center [540, 376] width 840 height 621
click at [250, 84] on icon at bounding box center [249, 87] width 3 height 6
